Goal: Information Seeking & Learning: Learn about a topic

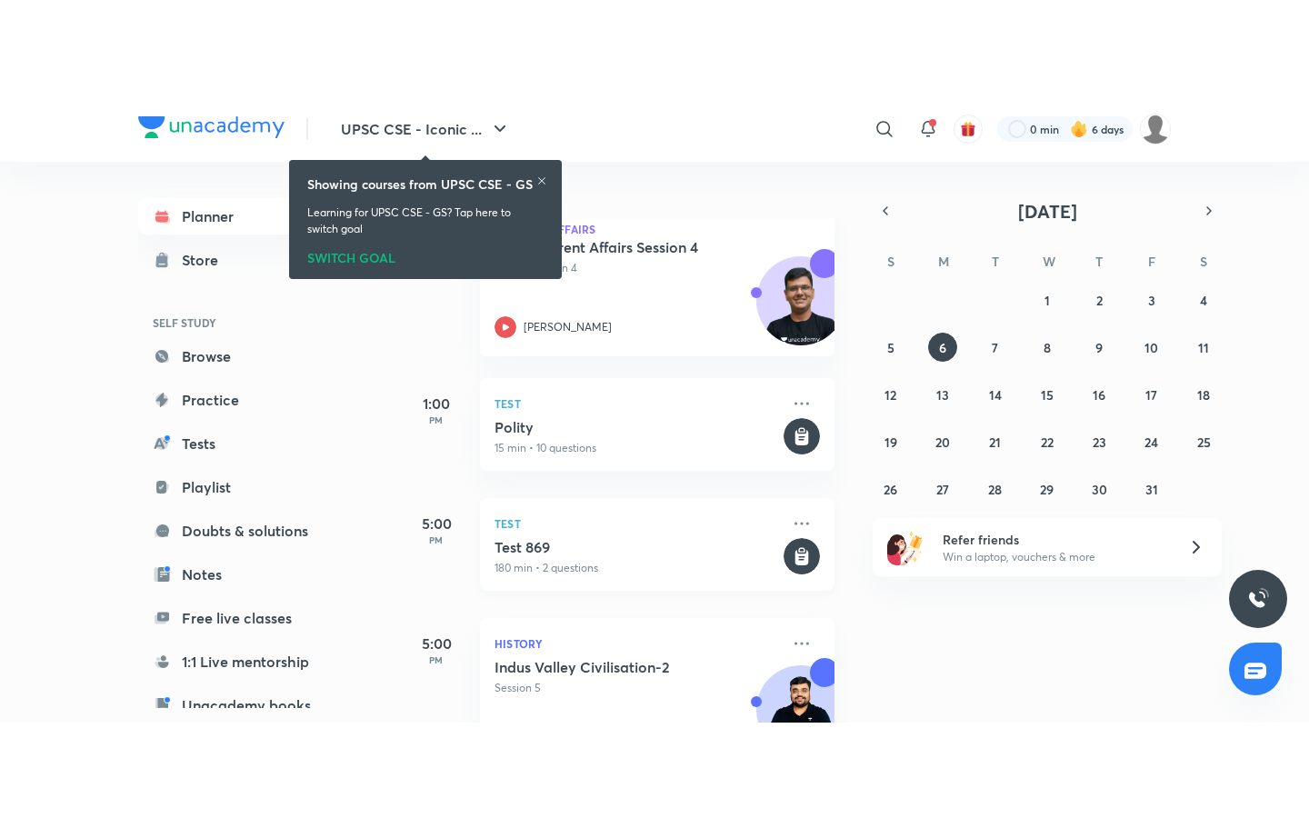
scroll to position [623, 0]
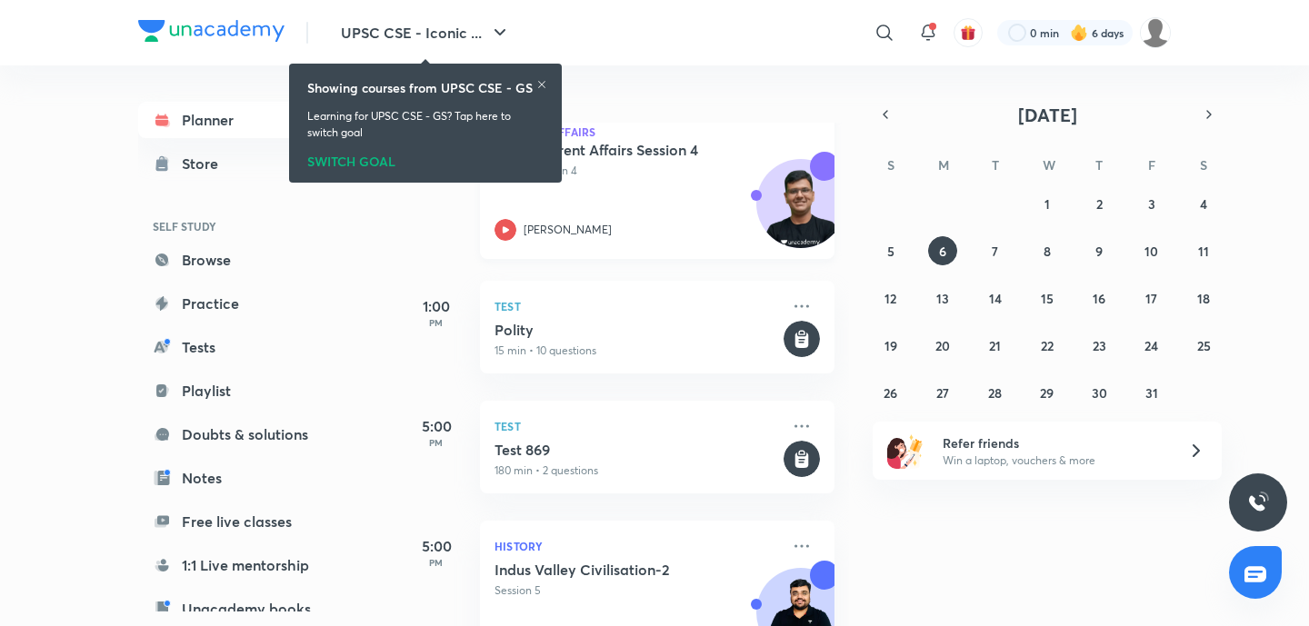
click at [650, 142] on h5 "Daily Current Affairs Session 4" at bounding box center [607, 150] width 226 height 18
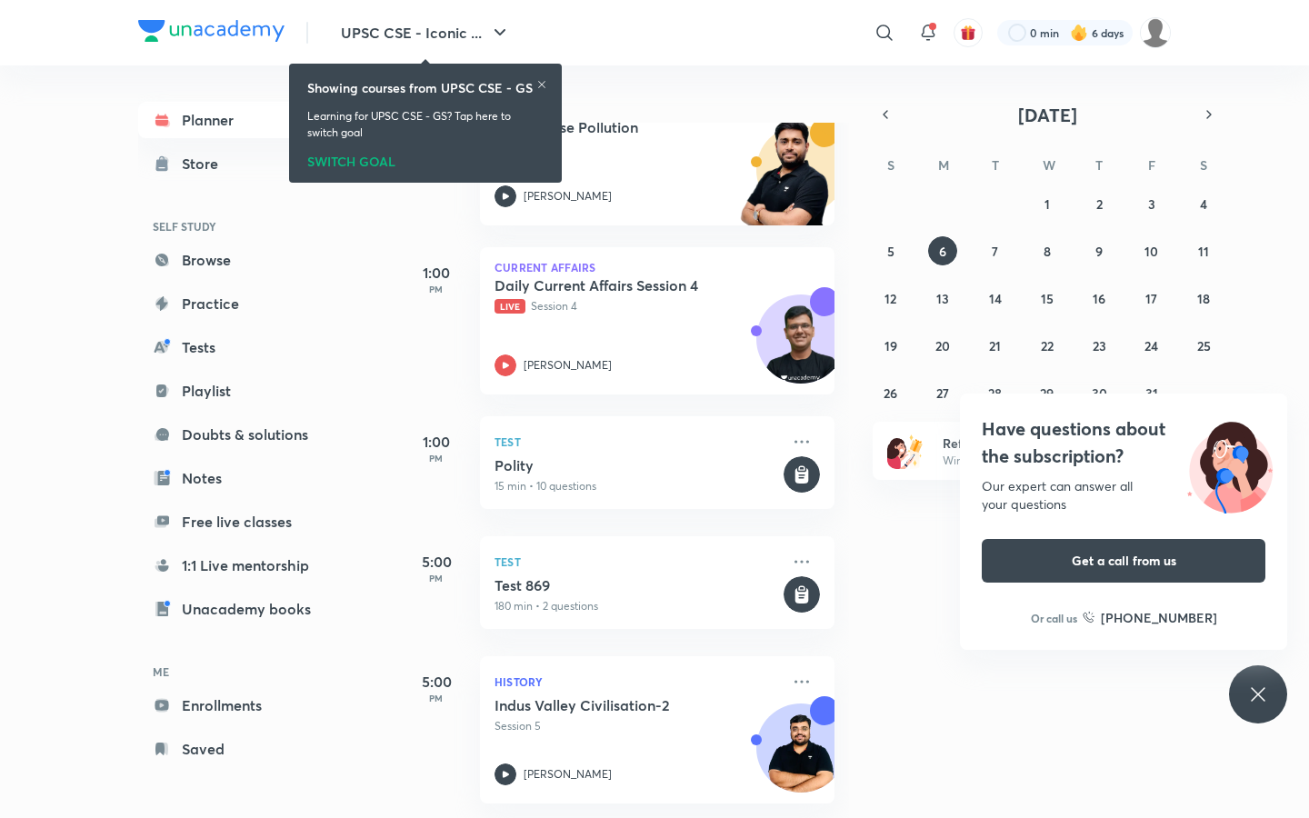
scroll to position [487, 0]
